Goal: Information Seeking & Learning: Learn about a topic

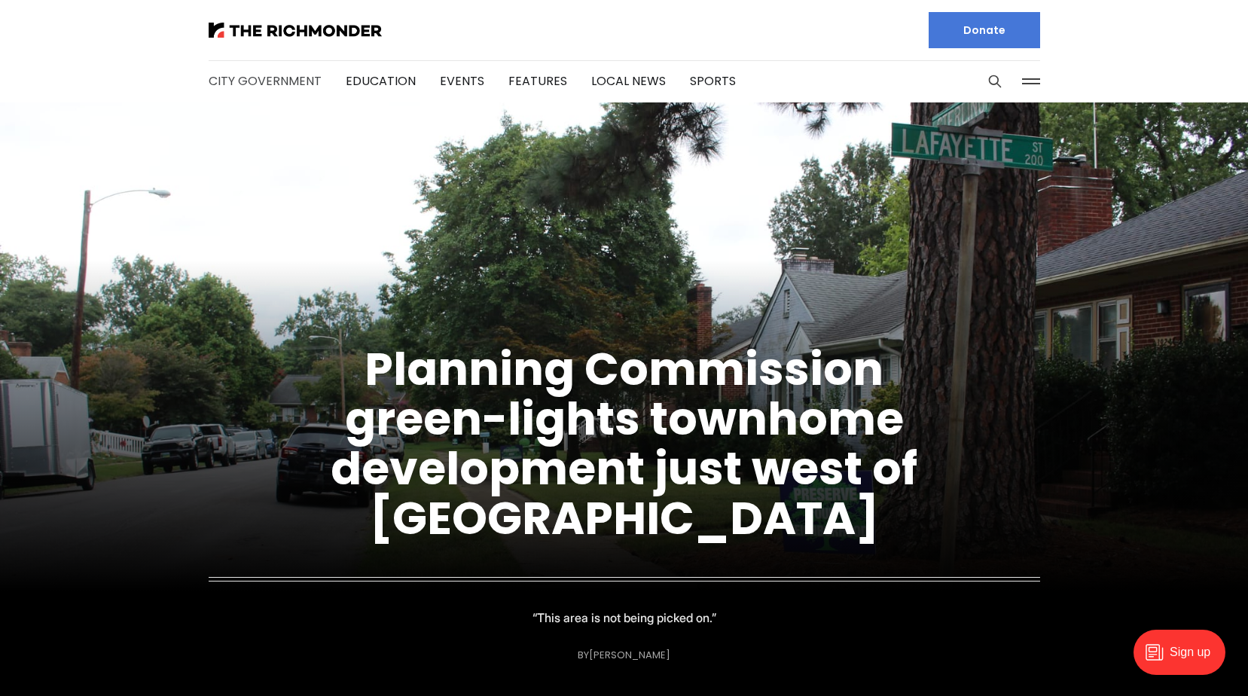
click at [295, 80] on link "City Government" at bounding box center [265, 80] width 113 height 17
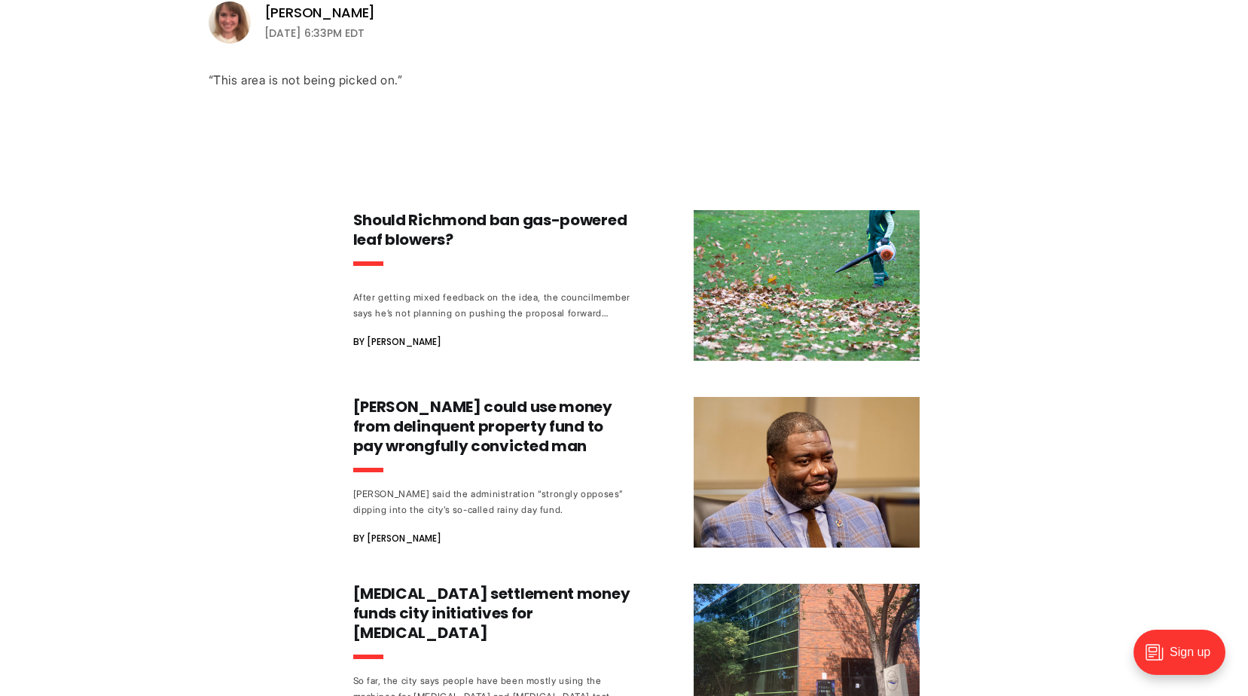
scroll to position [678, 0]
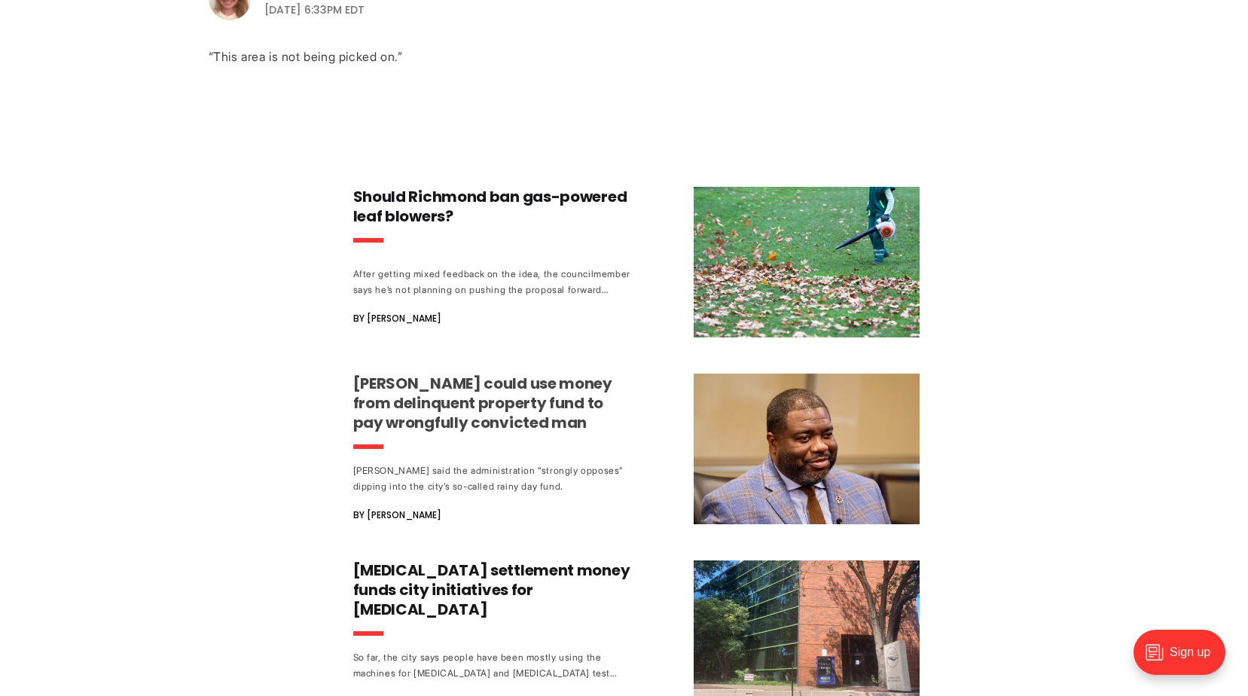
click at [527, 405] on h3 "[PERSON_NAME] could use money from delinquent property fund to pay wrongfully c…" at bounding box center [493, 403] width 280 height 59
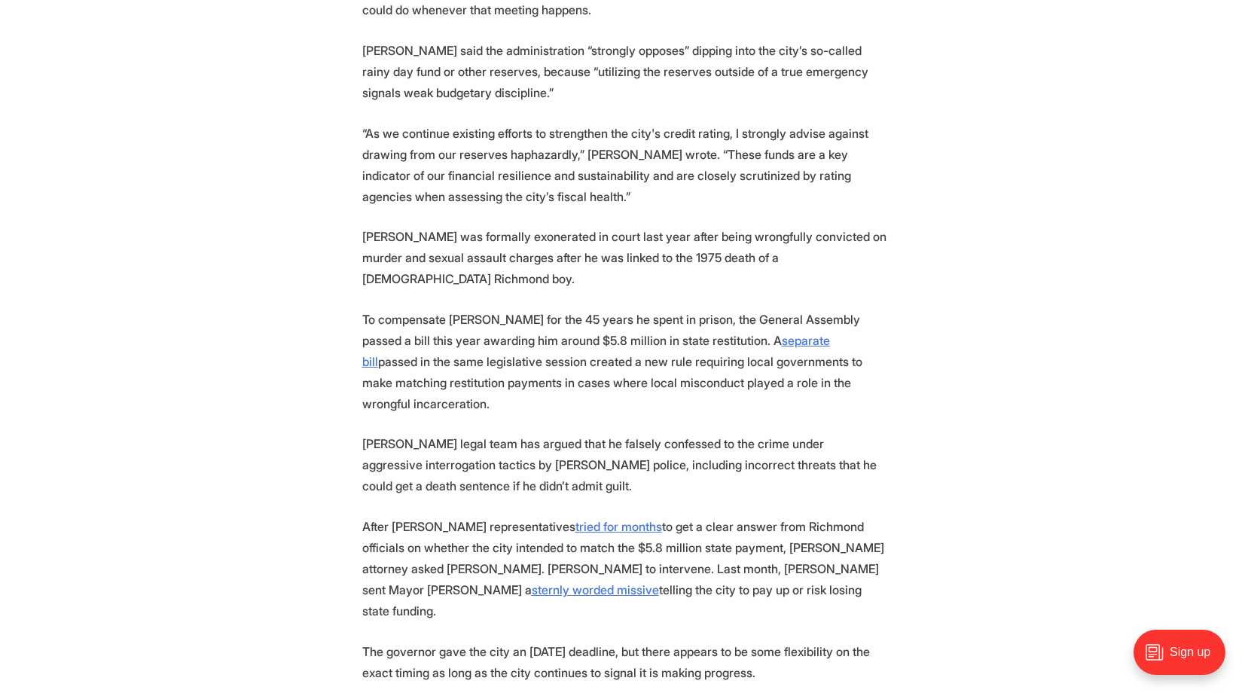
scroll to position [1356, 0]
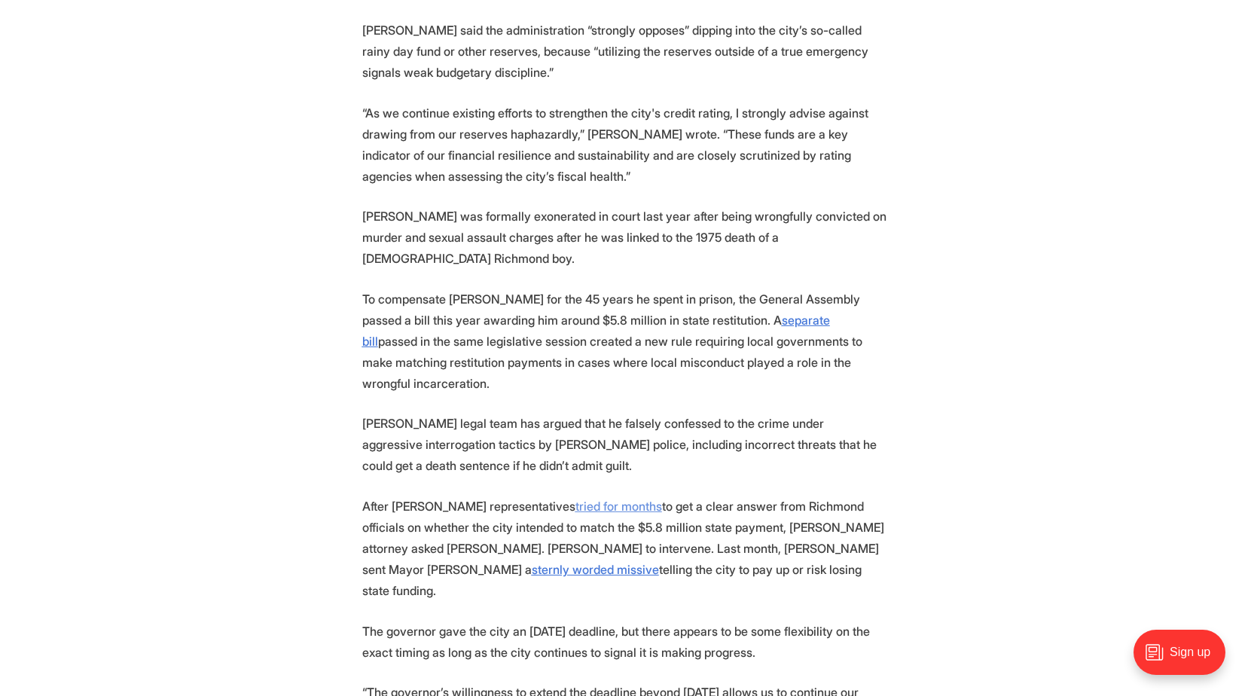
click at [588, 499] on u "tried for months" at bounding box center [619, 506] width 87 height 15
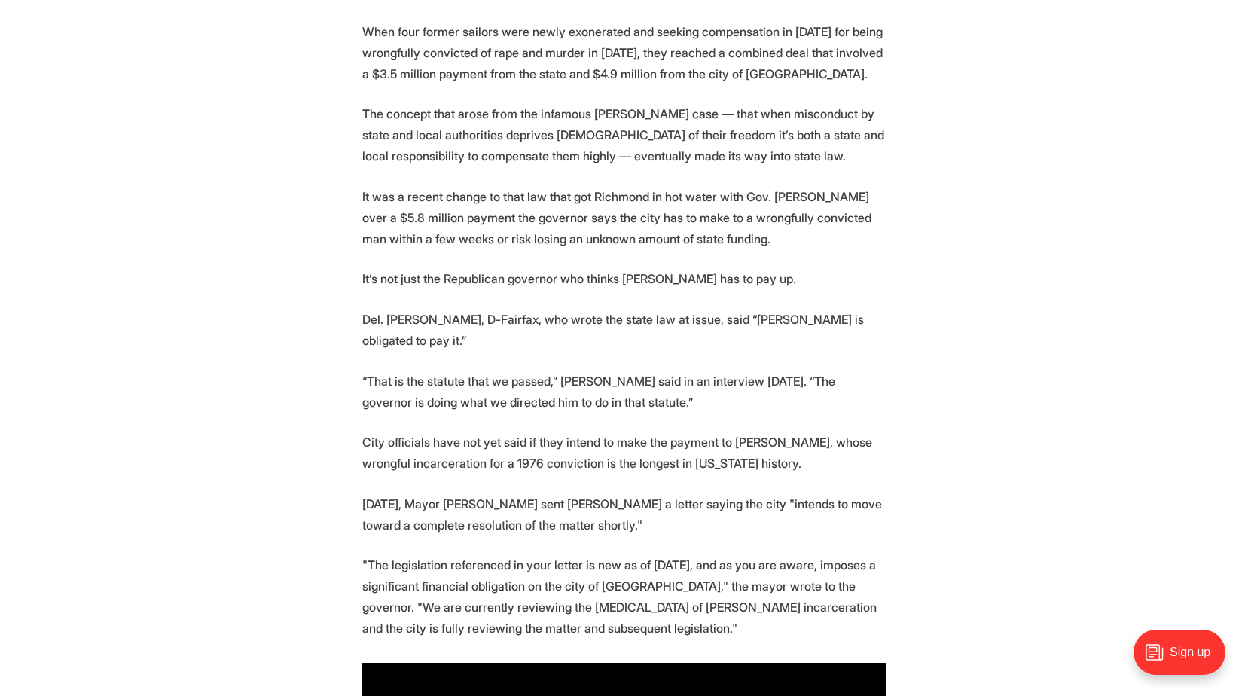
scroll to position [151, 0]
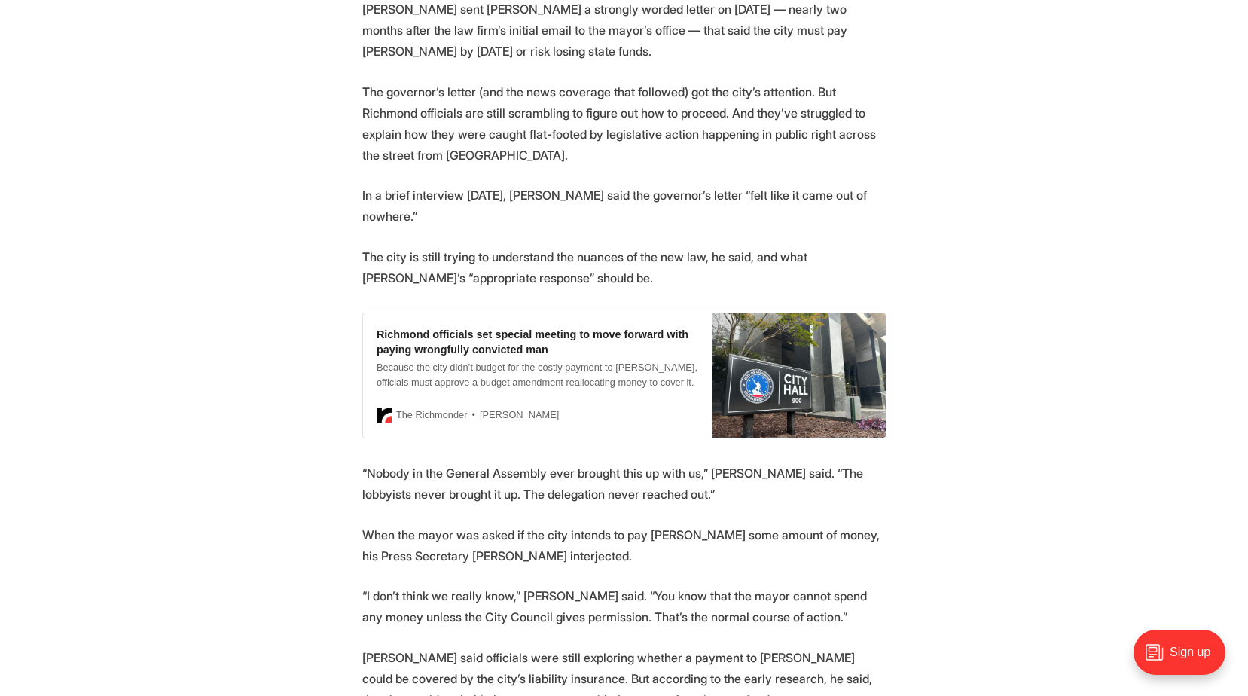
scroll to position [1657, 0]
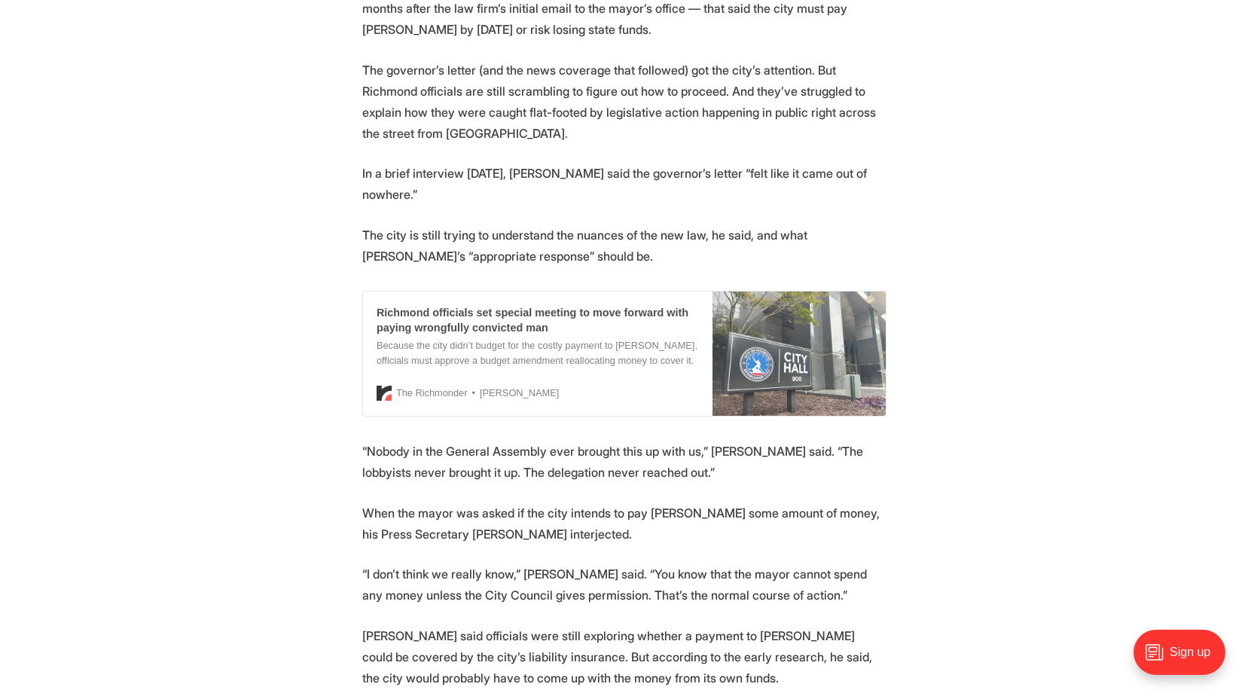
click at [540, 305] on div "Richmond officials set special meeting to move forward with paying wrongfully c…" at bounding box center [538, 320] width 322 height 30
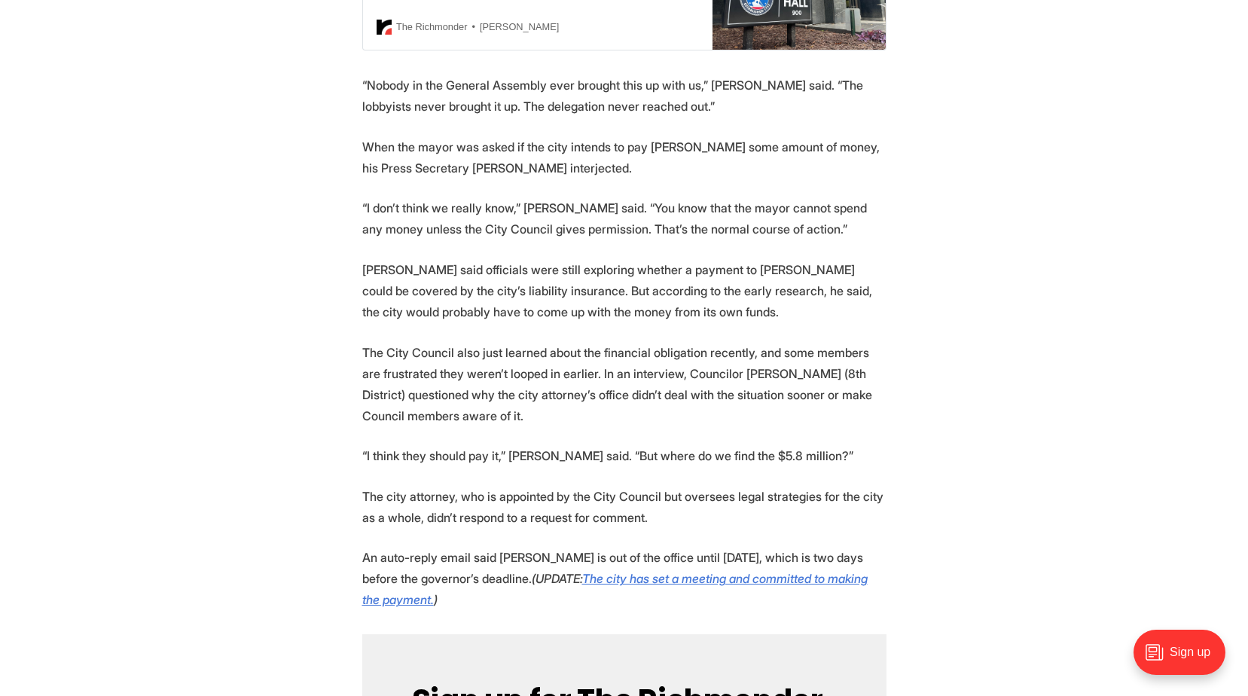
scroll to position [2034, 0]
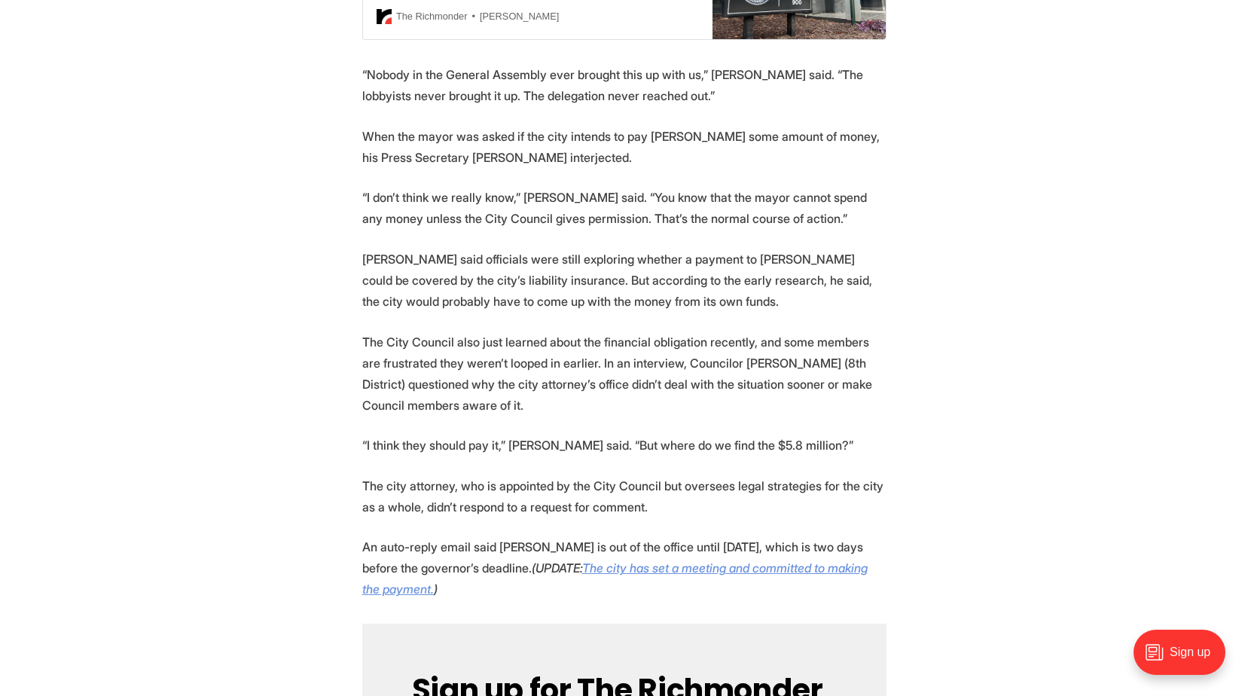
click at [658, 560] on em "The city has set a meeting and committed to making the payment." at bounding box center [614, 578] width 505 height 36
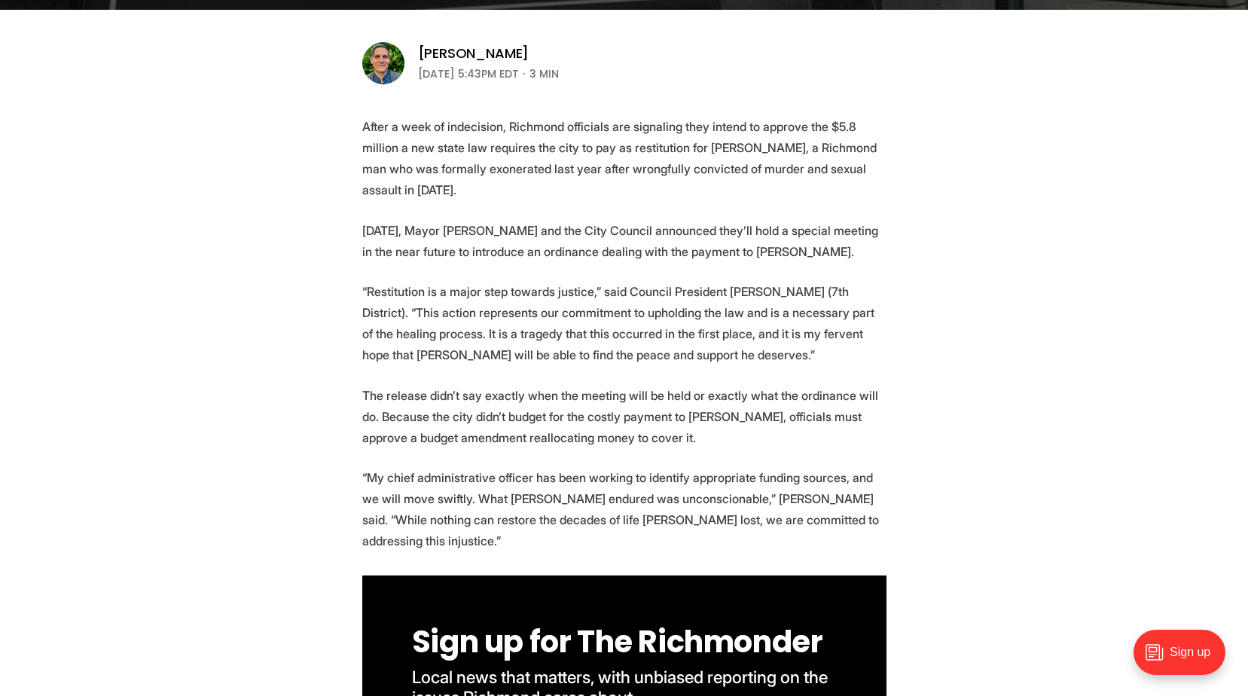
scroll to position [301, 0]
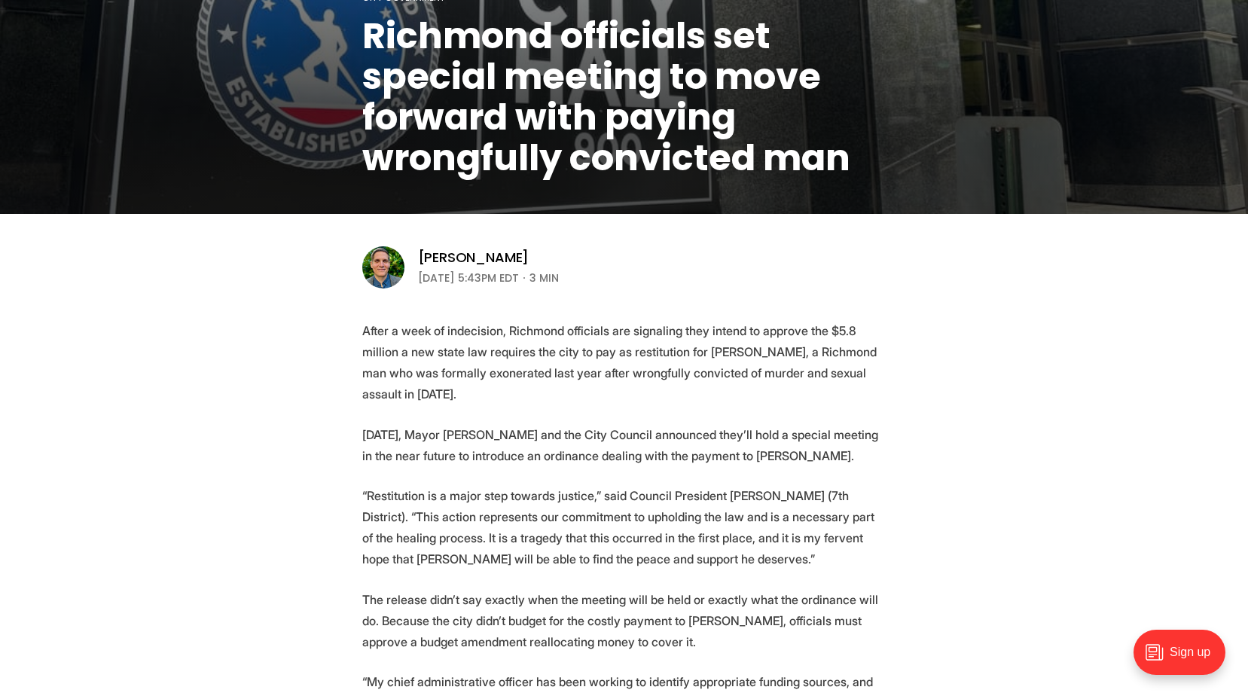
scroll to position [301, 0]
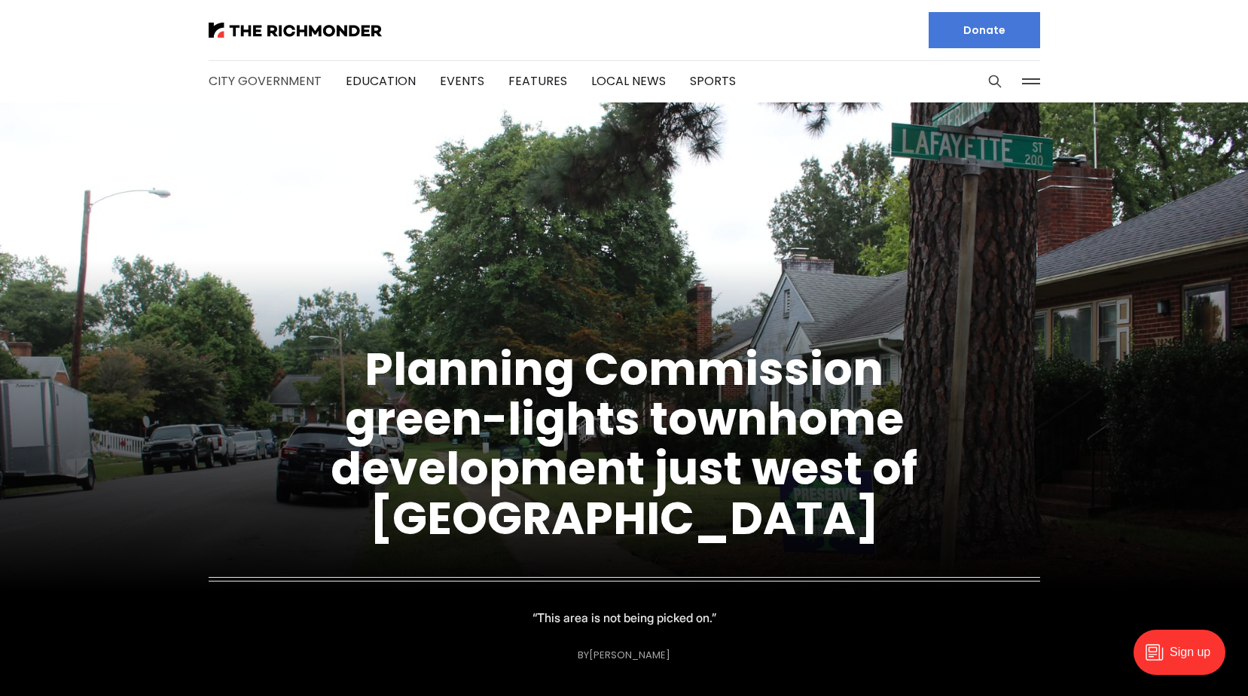
click at [277, 78] on link "City Government" at bounding box center [265, 80] width 113 height 17
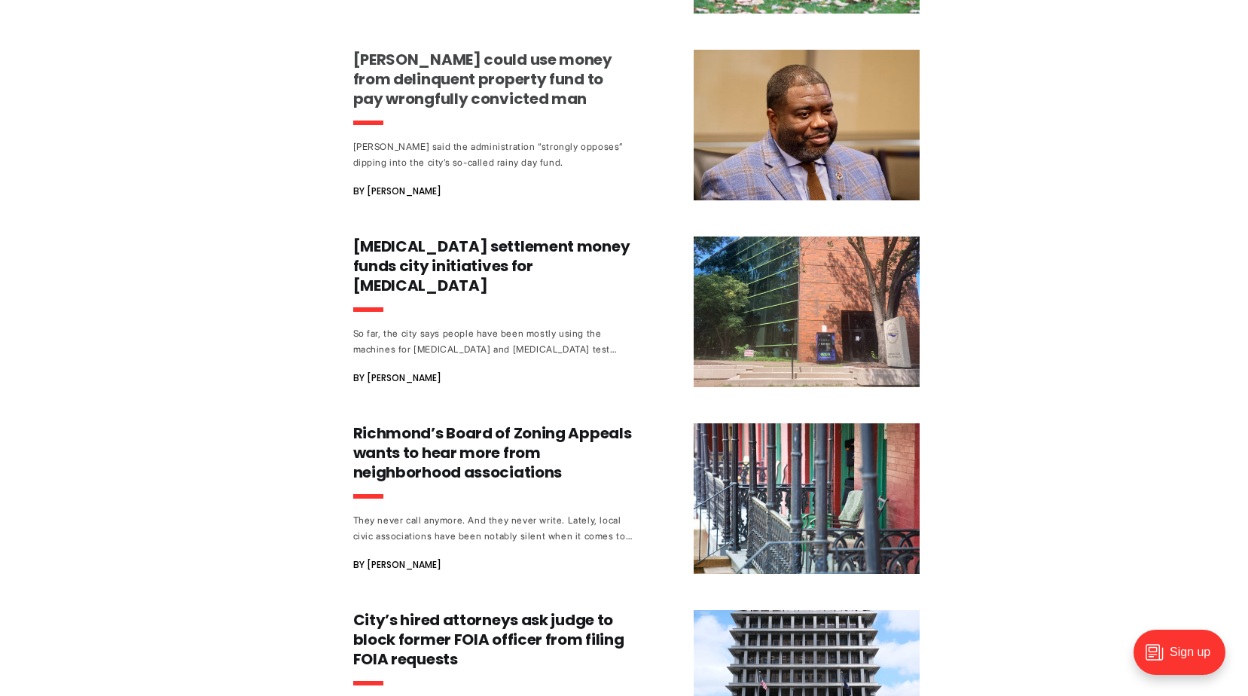
scroll to position [979, 0]
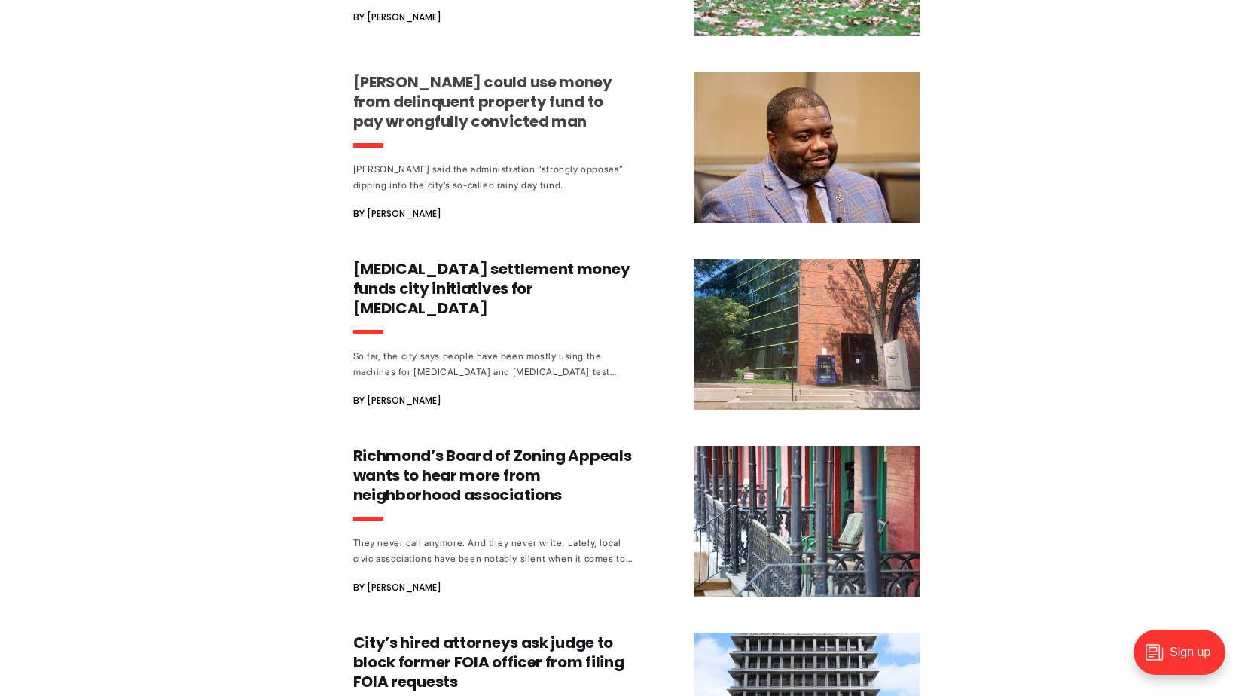
click at [507, 112] on h3 "[PERSON_NAME] could use money from delinquent property fund to pay wrongfully c…" at bounding box center [493, 101] width 280 height 59
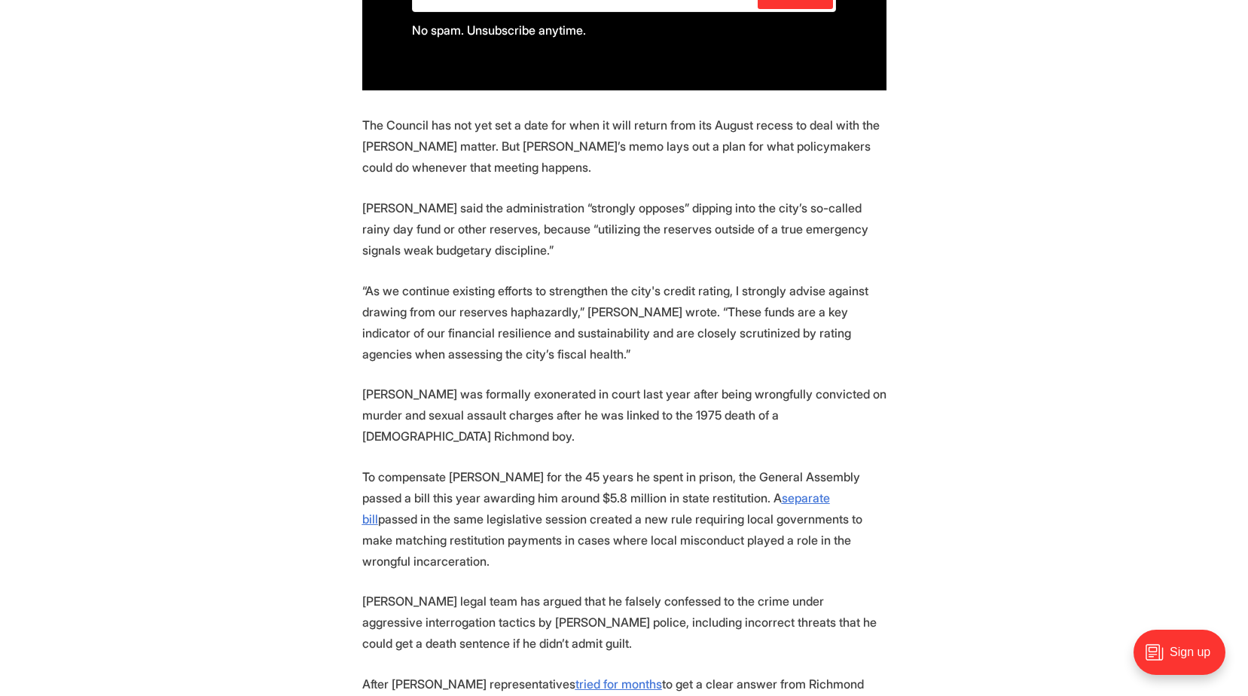
scroll to position [1205, 0]
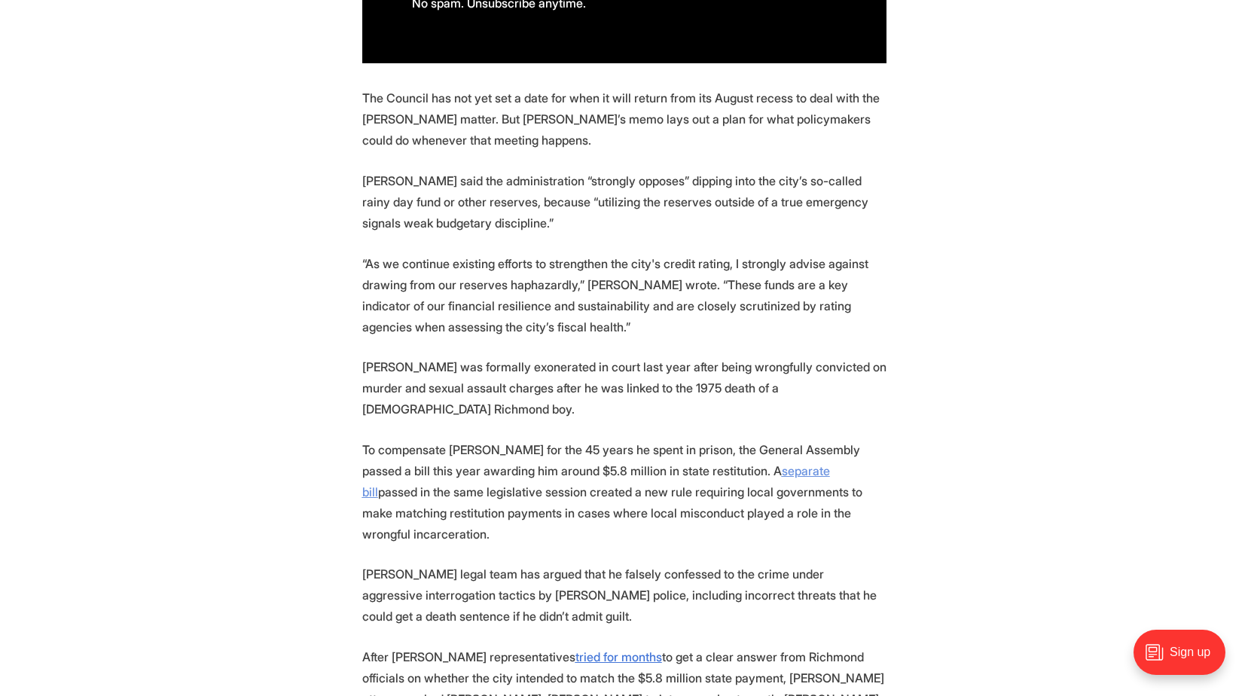
click at [704, 463] on u "separate bill" at bounding box center [596, 481] width 468 height 36
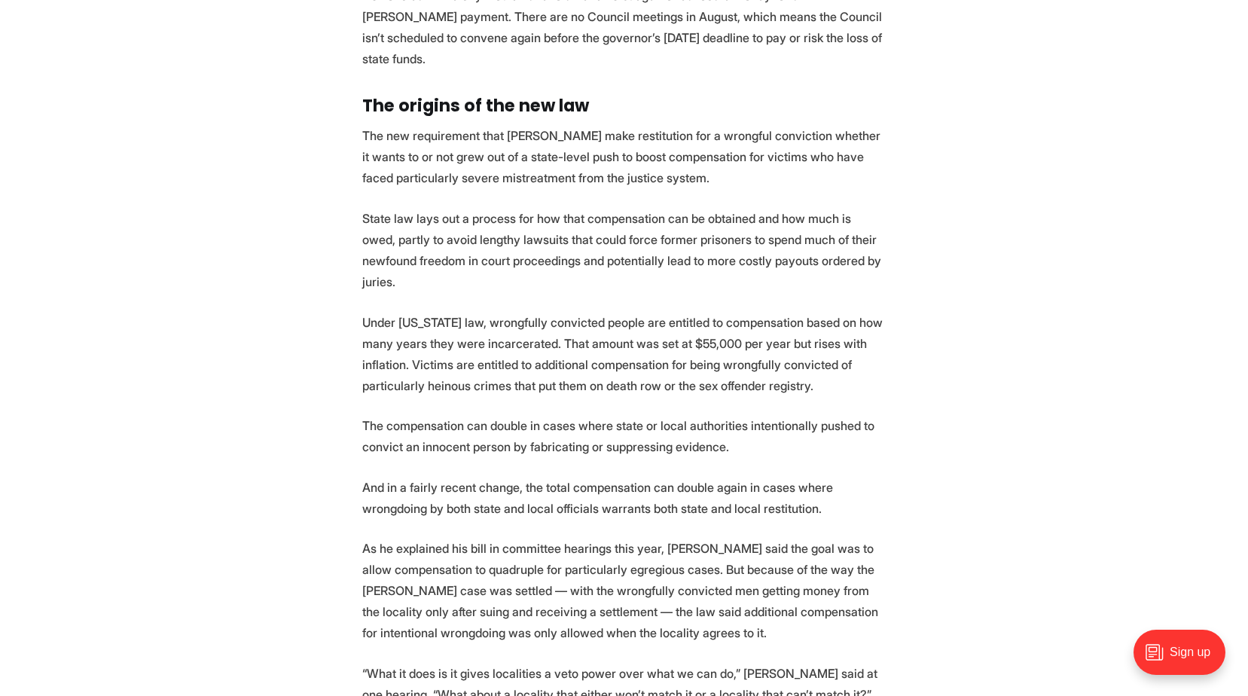
scroll to position [2787, 0]
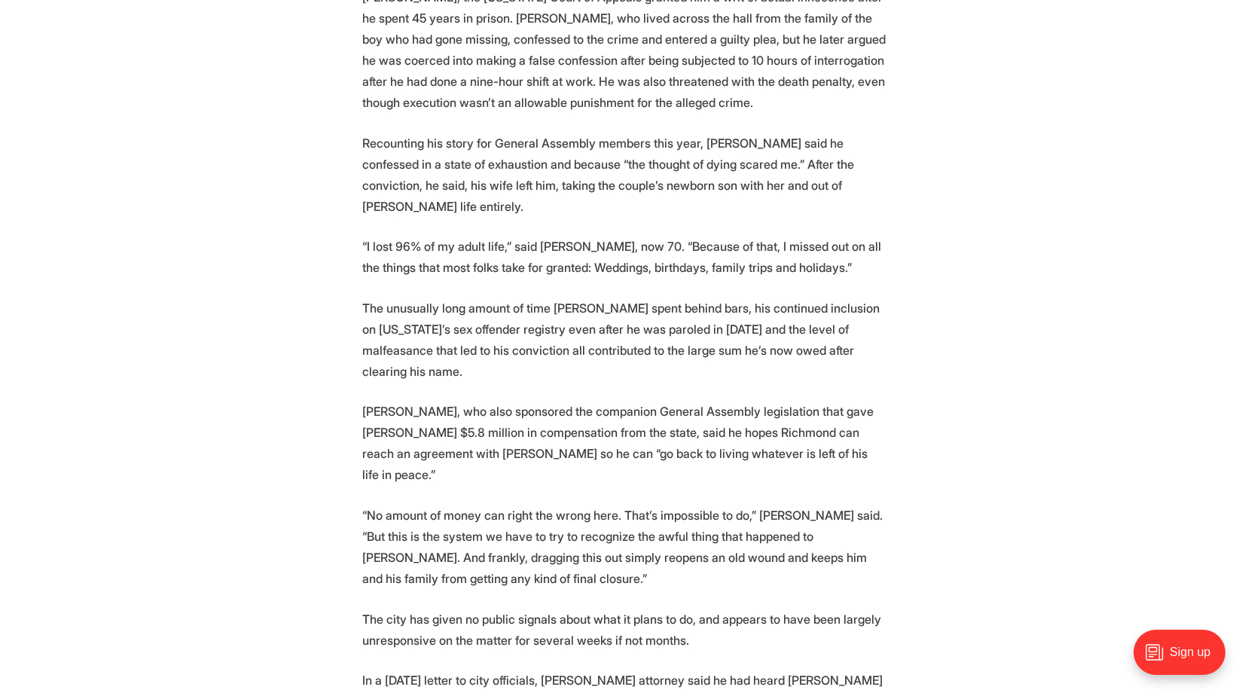
scroll to position [1205, 0]
